Goal: Task Accomplishment & Management: Manage account settings

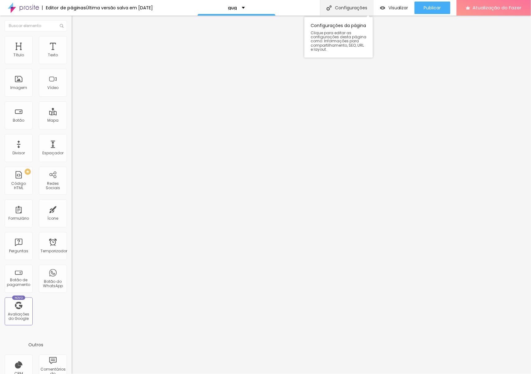
click at [340, 7] on font "Configurações" at bounding box center [351, 8] width 32 height 6
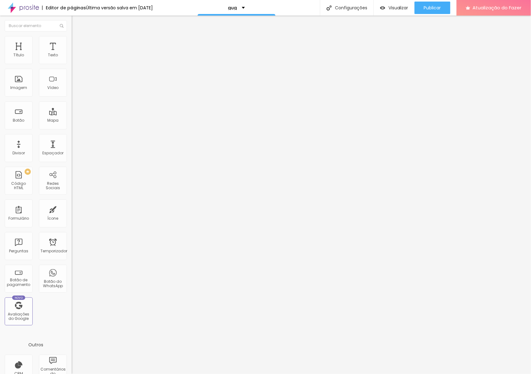
drag, startPoint x: 208, startPoint y: 253, endPoint x: 360, endPoint y: 271, distance: 153.5
type textarea "ʋ"
paste textarea "PROMO FEIRA DA GESTANTE BH - 50% de R$399 por R$199 Ensaio externo + estúdio + …"
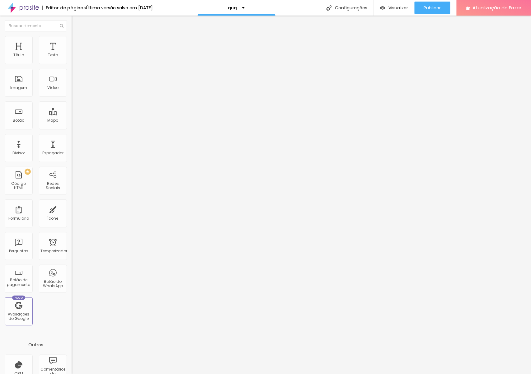
scroll to position [2, 0]
type textarea "PROMO FEIRA DA GESTANTE BH - 50% de R$399 por R$199 Ensaio externo + estúdio + …"
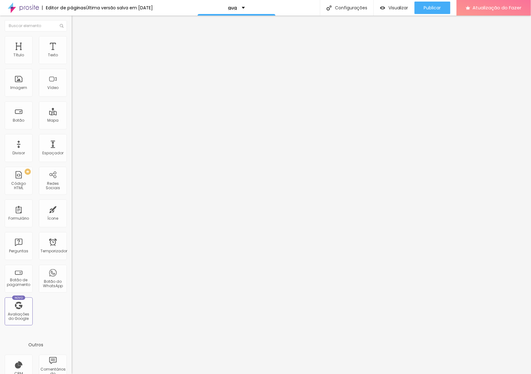
type input "Ensaio de Gestante BH"
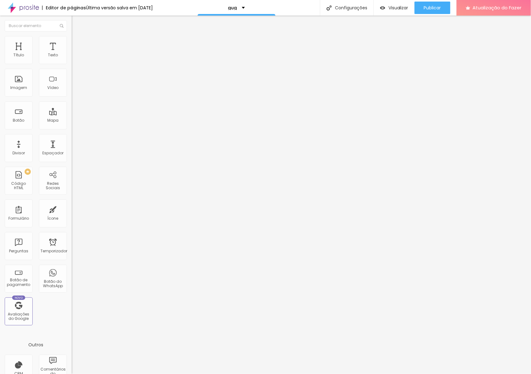
type input "Ensaio Gestante BH"
drag, startPoint x: 209, startPoint y: 217, endPoint x: 364, endPoint y: 233, distance: 155.3
paste textarea "PROMO FEIRA DA GESTANTE BH - 50% de R$399 por R$199 Ensaio externo + estúdio + …"
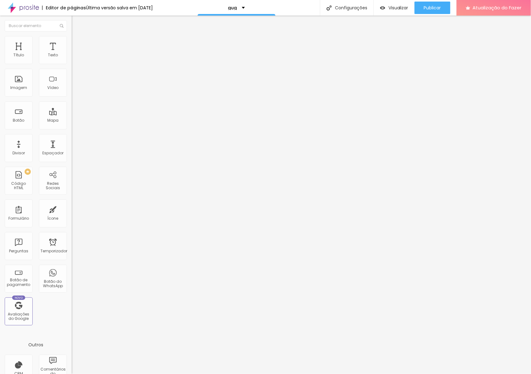
scroll to position [2, 0]
type textarea "PROMO FEIRA DA GESTANTE BH - 50% de R$399 por R$199 Ensaio externo + estúdio + …"
drag, startPoint x: 209, startPoint y: 261, endPoint x: 343, endPoint y: 277, distance: 135.2
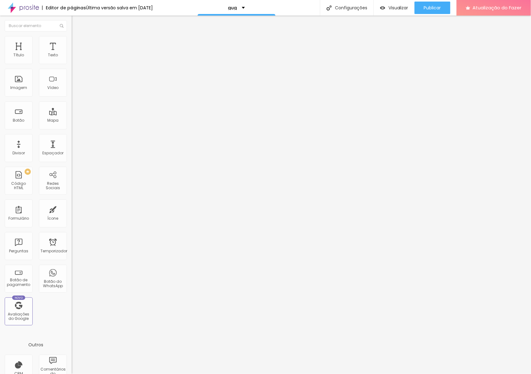
drag, startPoint x: 210, startPoint y: 261, endPoint x: 328, endPoint y: 280, distance: 119.6
type textarea ","
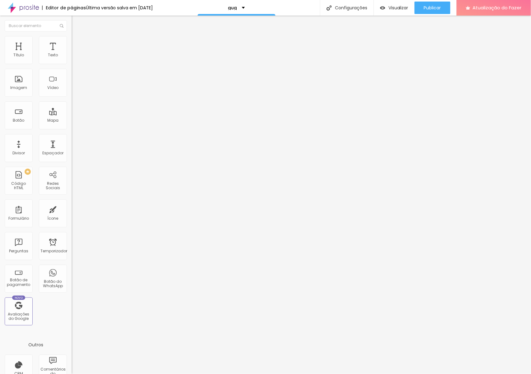
type textarea "Ensaio Gestante bh Ensaio de grávida Feira da Gestante em bh Fotos de grávida"
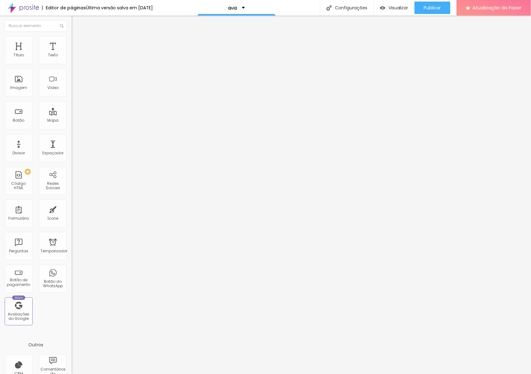
click at [377, 374] on div at bounding box center [265, 381] width 531 height 6
click at [432, 7] on font "Publicar" at bounding box center [432, 8] width 17 height 6
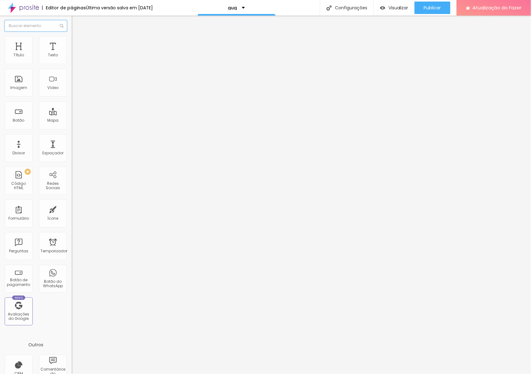
click at [31, 25] on input "text" at bounding box center [36, 25] width 62 height 11
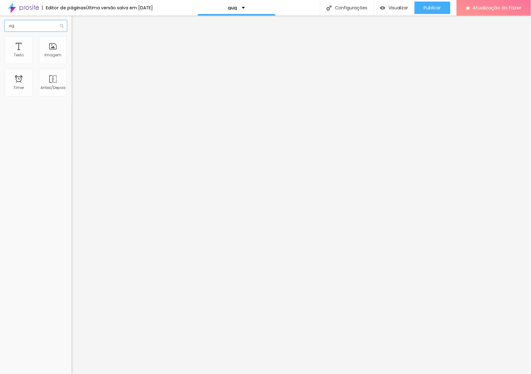
type input "a"
